Goal: Task Accomplishment & Management: Manage account settings

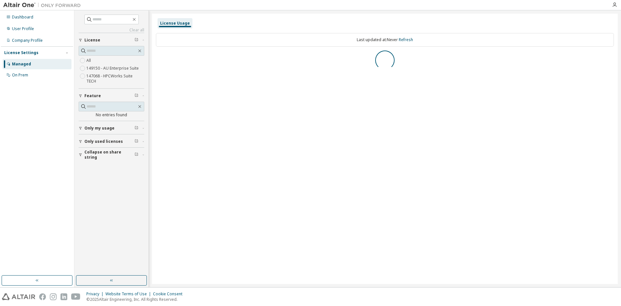
click at [23, 26] on div "User Profile" at bounding box center [23, 28] width 22 height 5
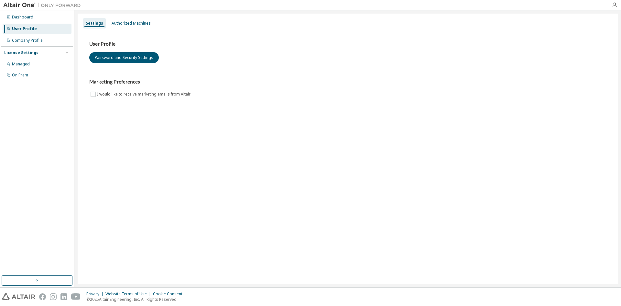
click at [132, 25] on div "Authorized Machines" at bounding box center [131, 23] width 39 height 5
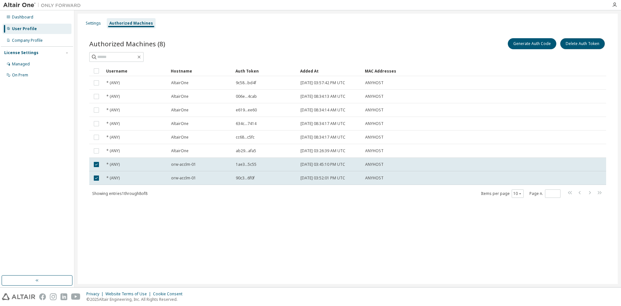
click at [582, 47] on button "Delete Auth Token" at bounding box center [582, 43] width 45 height 11
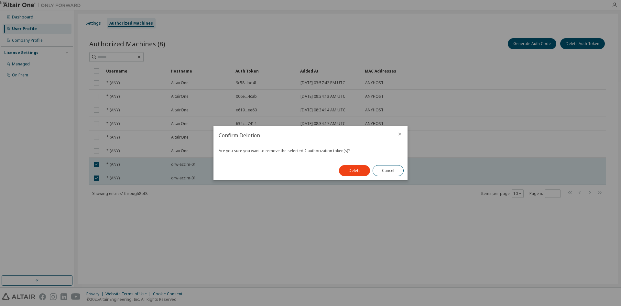
click at [350, 171] on button "Delete" at bounding box center [354, 170] width 31 height 11
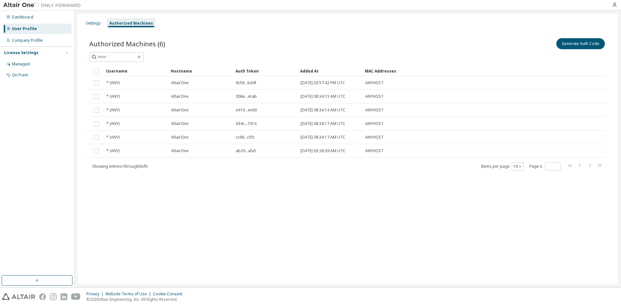
click at [615, 216] on div "Settings Authorized Machines Authorized Machines (6) Generate Auth Code Clear L…" at bounding box center [348, 149] width 540 height 270
click at [581, 46] on button "Generate Auth Code" at bounding box center [581, 43] width 49 height 11
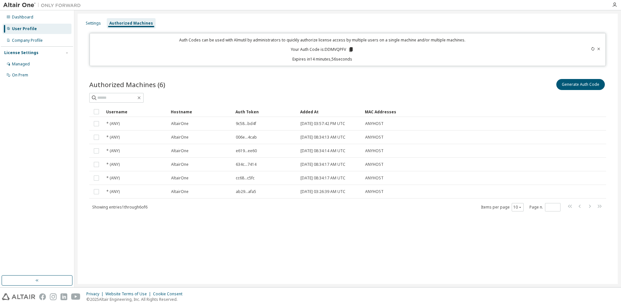
click at [335, 49] on p "Your Auth Code is: DDMVQPFV" at bounding box center [322, 50] width 63 height 6
copy p "DDMVQPFV"
click at [395, 216] on div "Authorized Machines (6) Generate Auth Code Clear Load Save Save As Field Operat…" at bounding box center [348, 149] width 533 height 159
